Goal: Task Accomplishment & Management: Use online tool/utility

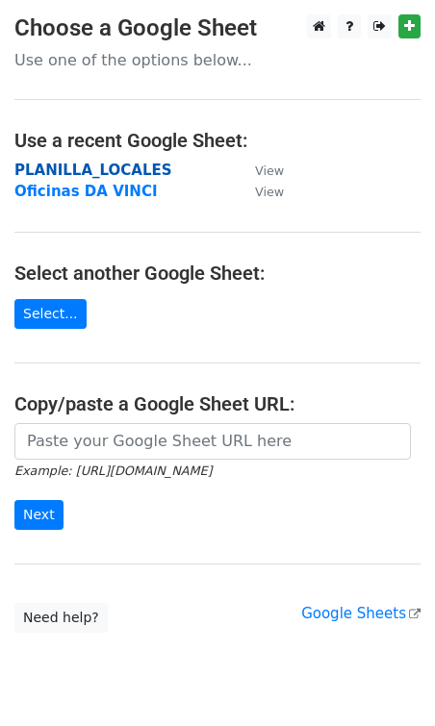
click at [135, 165] on strong "PLANILLA_LOCALES" at bounding box center [93, 170] width 158 height 17
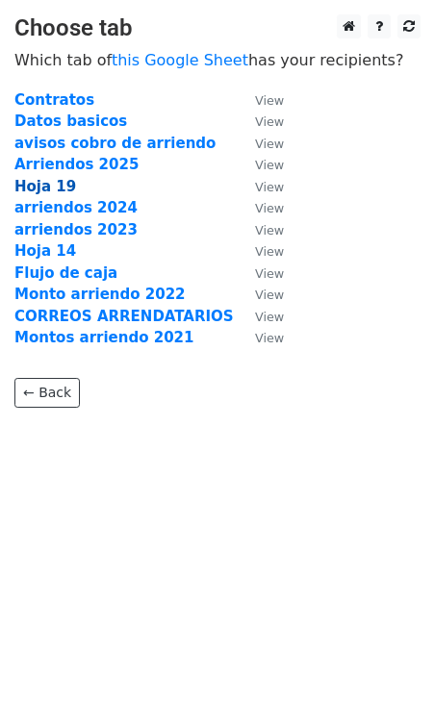
click at [51, 190] on strong "Hoja 19" at bounding box center [45, 186] width 62 height 17
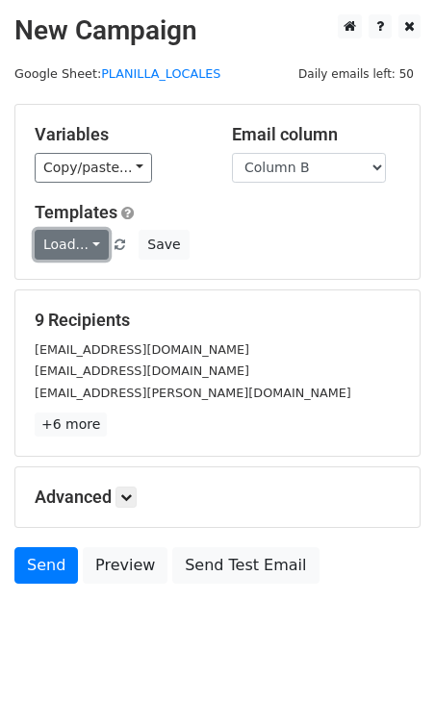
click at [85, 246] on link "Load..." at bounding box center [72, 245] width 74 height 30
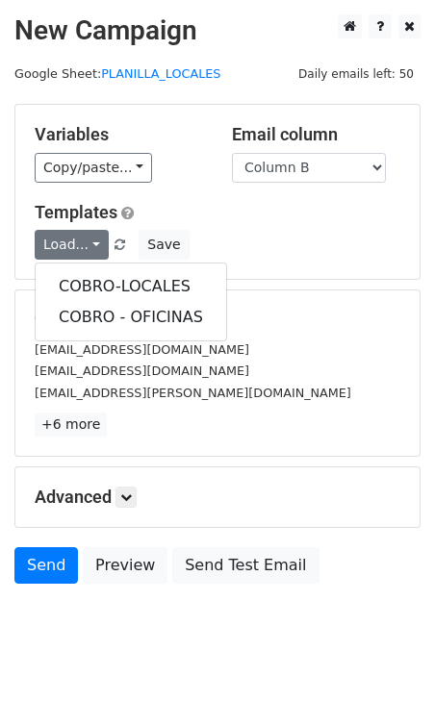
click at [248, 237] on div "Load... COBRO-LOCALES COBRO - OFICINAS Save" at bounding box center [217, 245] width 394 height 30
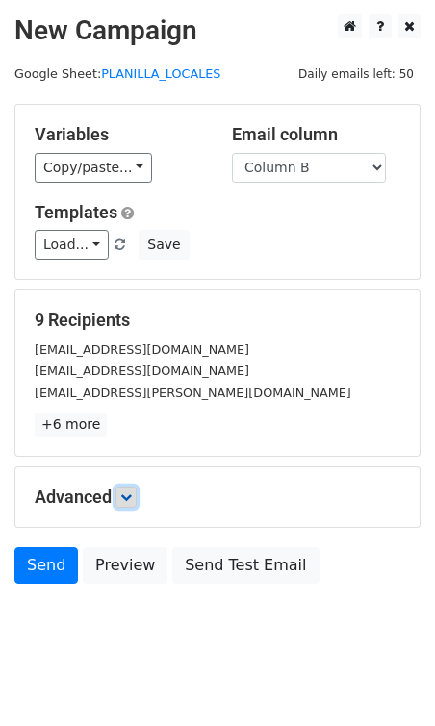
click at [132, 500] on icon at bounding box center [126, 498] width 12 height 12
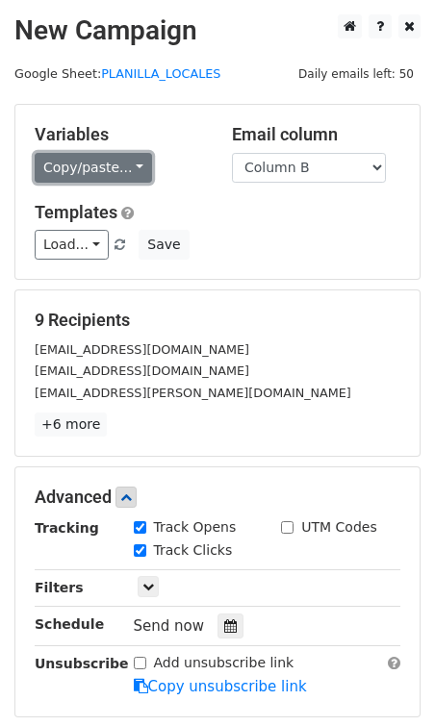
click at [131, 170] on link "Copy/paste..." at bounding box center [93, 168] width 117 height 30
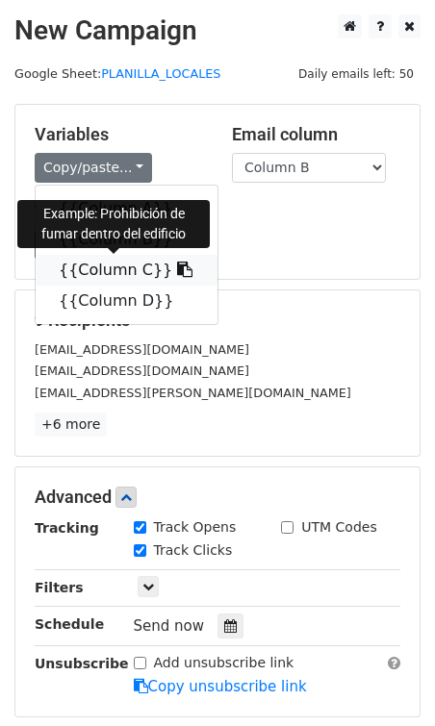
click at [177, 273] on icon at bounding box center [184, 269] width 15 height 15
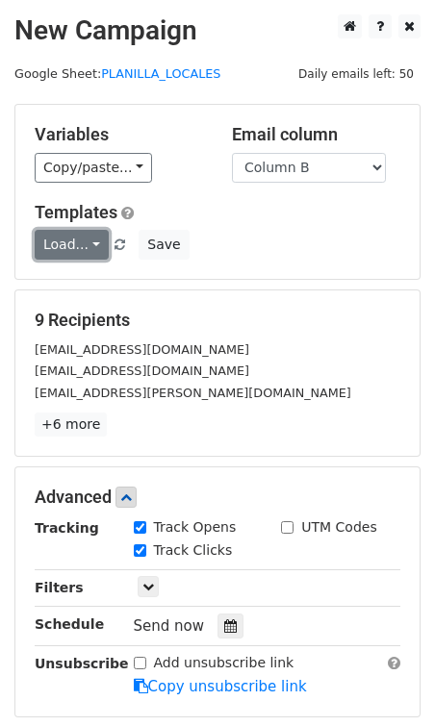
click at [101, 242] on link "Load..." at bounding box center [72, 245] width 74 height 30
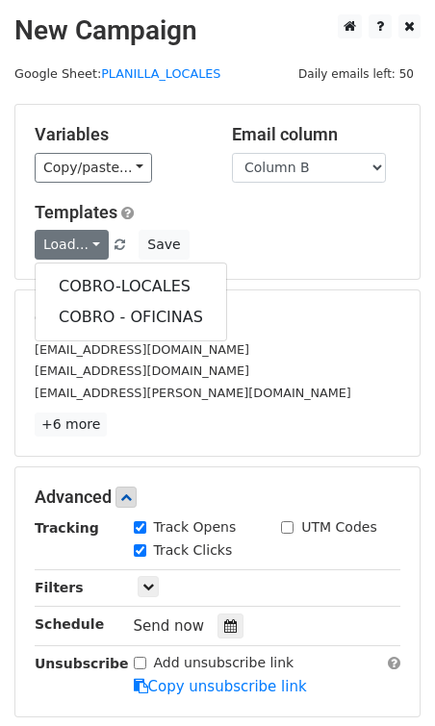
click at [203, 177] on div "Variables Copy/paste... {{Column A}} {{Column B}} {{Column C}} {{Column D}}" at bounding box center [118, 153] width 197 height 59
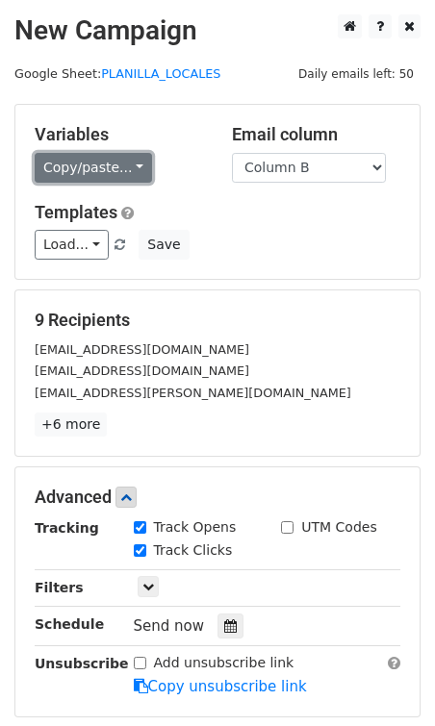
click at [118, 166] on link "Copy/paste..." at bounding box center [93, 168] width 117 height 30
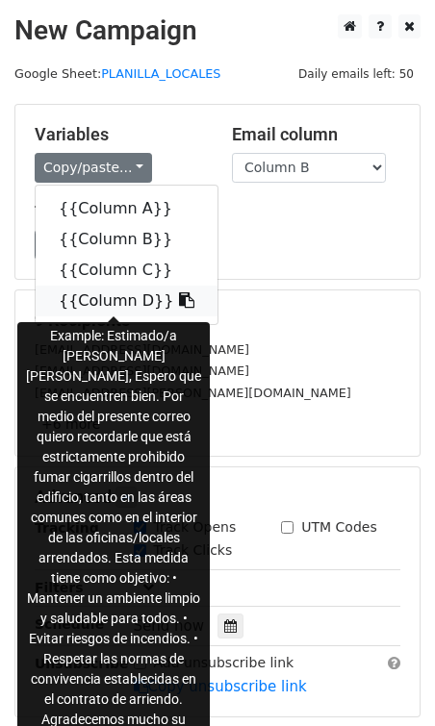
click at [179, 299] on icon at bounding box center [186, 299] width 15 height 15
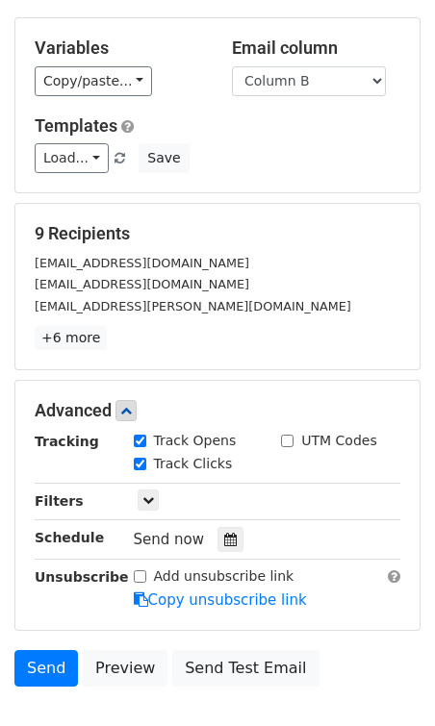
scroll to position [108, 0]
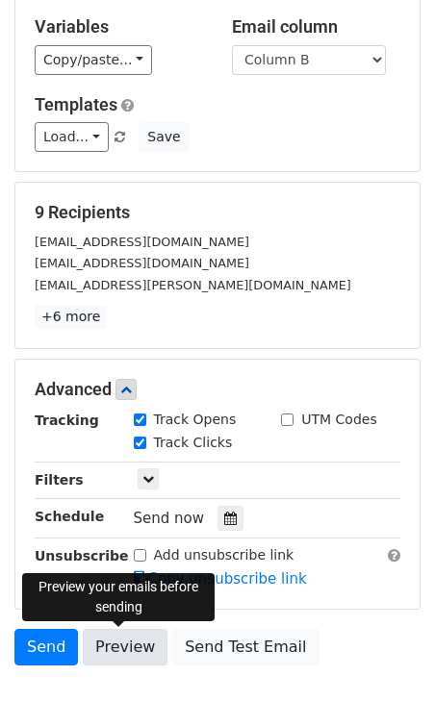
click at [137, 653] on link "Preview" at bounding box center [125, 647] width 85 height 37
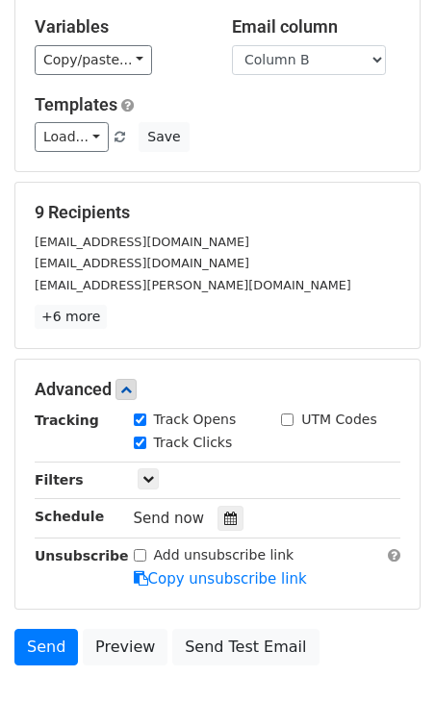
scroll to position [0, 0]
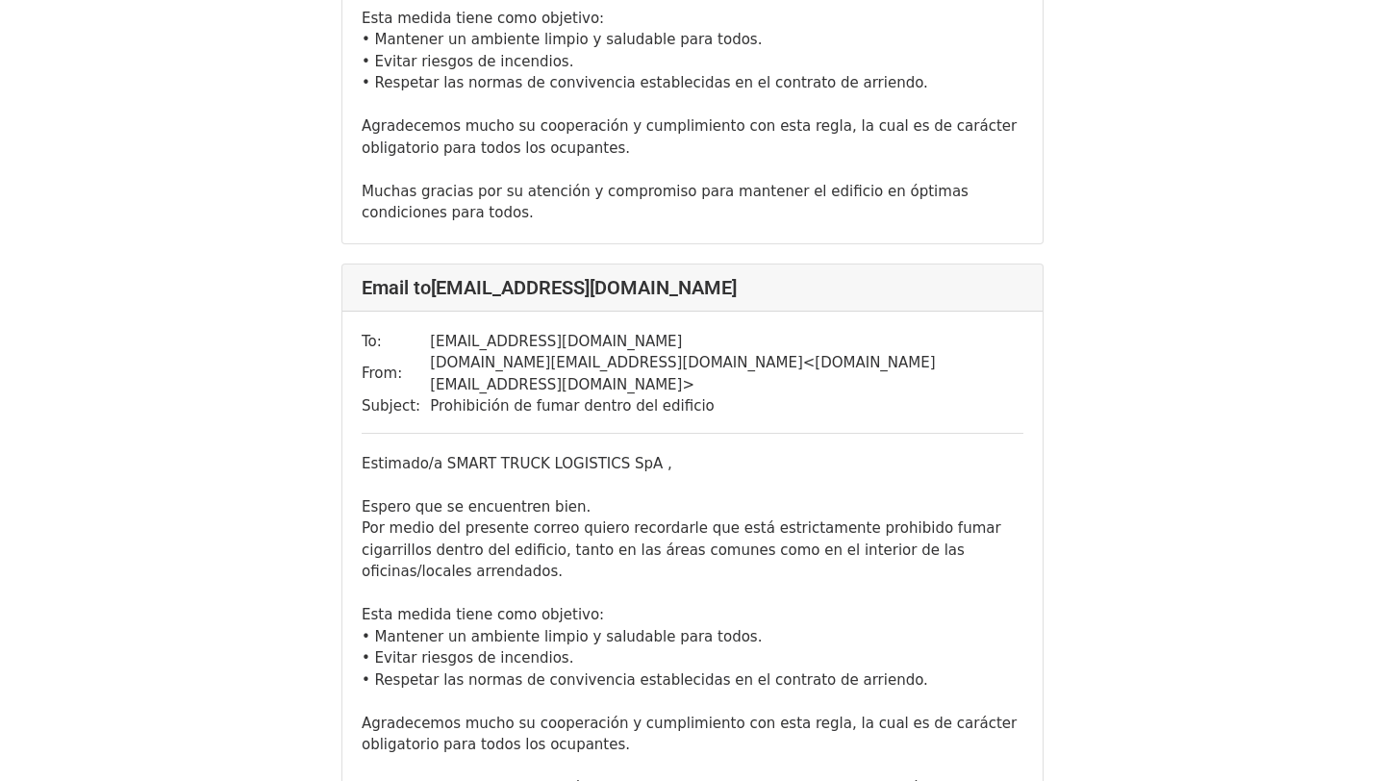
scroll to position [3718, 0]
